Goal: Obtain resource: Download file/media

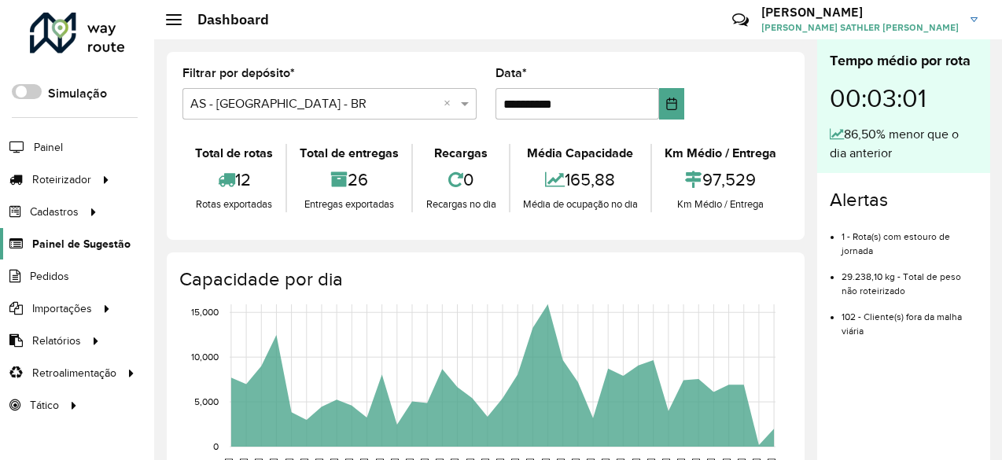
click at [109, 244] on span "Painel de Sugestão" at bounding box center [81, 244] width 98 height 17
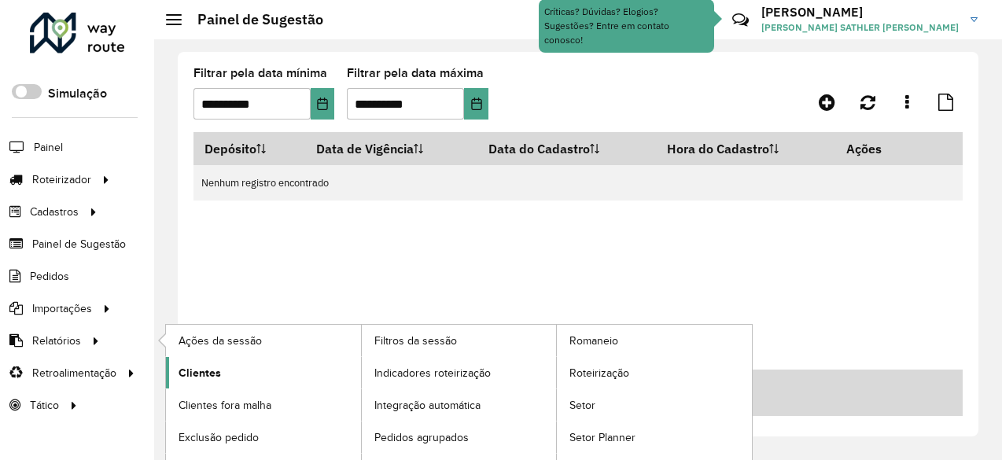
click at [204, 373] on span "Clientes" at bounding box center [199, 373] width 42 height 17
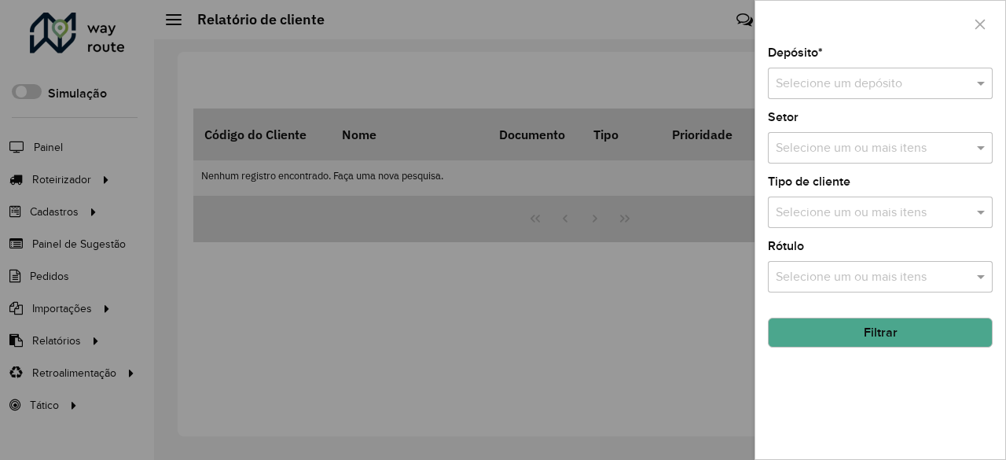
click at [843, 86] on input "text" at bounding box center [865, 84] width 178 height 19
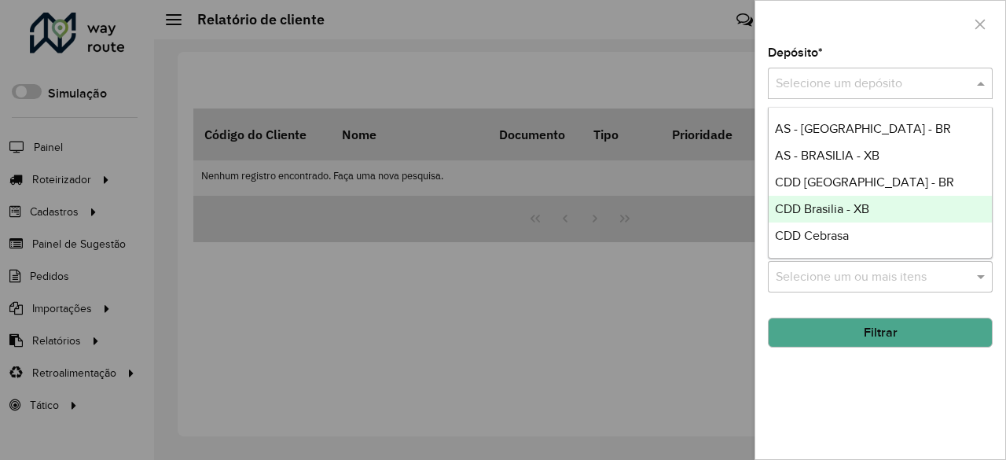
click at [866, 212] on span "CDD Brasilia - XB" at bounding box center [822, 208] width 94 height 13
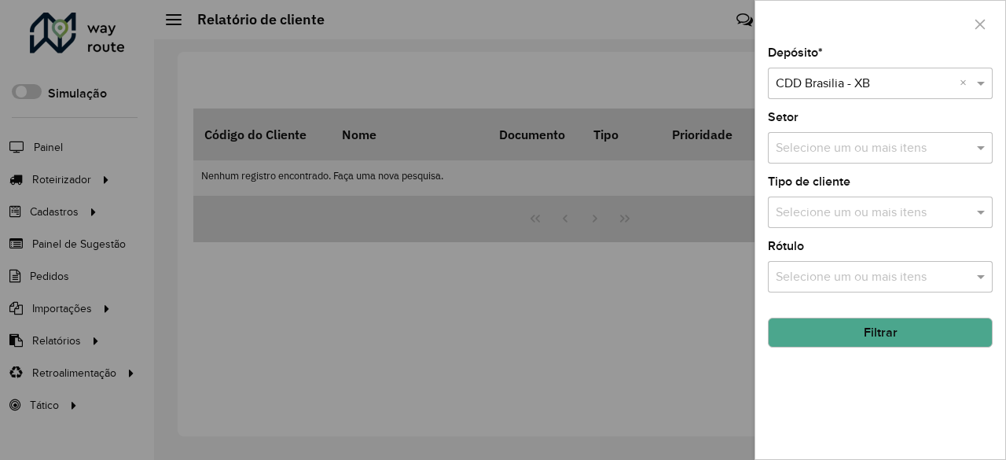
click at [888, 337] on button "Filtrar" at bounding box center [880, 333] width 225 height 30
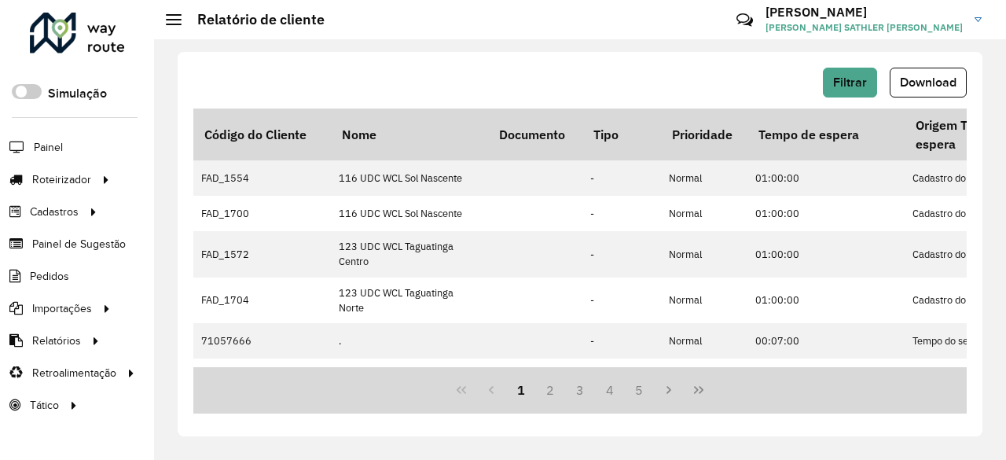
click at [931, 79] on span "Download" at bounding box center [928, 81] width 57 height 13
